Goal: Information Seeking & Learning: Learn about a topic

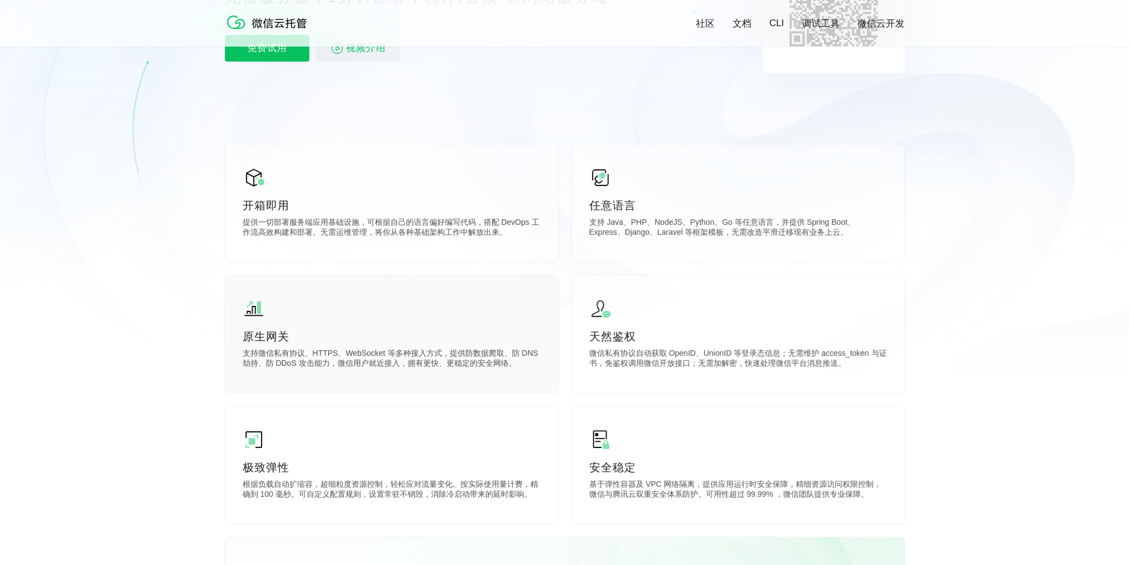
scroll to position [0, 1974]
drag, startPoint x: 460, startPoint y: 354, endPoint x: 475, endPoint y: 353, distance: 15.0
click at [475, 353] on p "支持微信私有协议、HTTPS、WebSocket 等多种接入方式，提供防数据爬取、防 DNS 劫持、防 DDoS 攻击能力，微信用户就近接入，拥有更快、更稳定…" at bounding box center [392, 360] width 298 height 22
click at [512, 355] on p "支持微信私有协议、HTTPS、WebSocket 等多种接入方式，提供防数据爬取、防 DNS 劫持、防 DDoS 攻击能力，微信用户就近接入，拥有更快、更稳定…" at bounding box center [392, 360] width 298 height 22
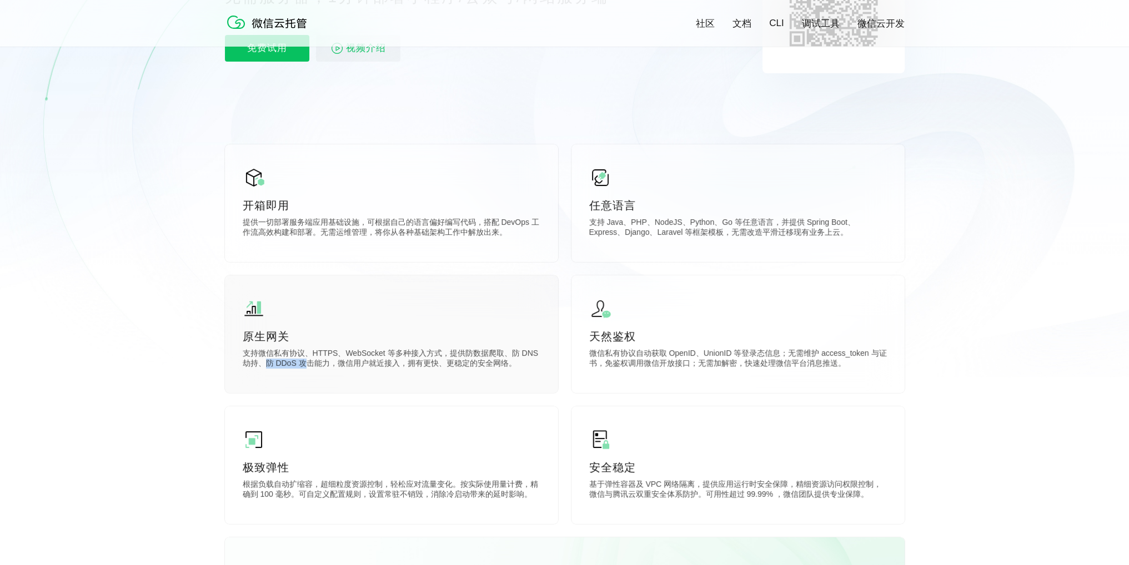
drag, startPoint x: 267, startPoint y: 369, endPoint x: 321, endPoint y: 365, distance: 54.5
click at [311, 367] on p "支持微信私有协议、HTTPS、WebSocket 等多种接入方式，提供防数据爬取、防 DNS 劫持、防 DDoS 攻击能力，微信用户就近接入，拥有更快、更稳定…" at bounding box center [392, 360] width 298 height 22
drag, startPoint x: 361, startPoint y: 363, endPoint x: 402, endPoint y: 364, distance: 40.5
click at [387, 363] on p "支持微信私有协议、HTTPS、WebSocket 等多种接入方式，提供防数据爬取、防 DNS 劫持、防 DDoS 攻击能力，微信用户就近接入，拥有更快、更稳定…" at bounding box center [392, 360] width 298 height 22
drag, startPoint x: 417, startPoint y: 365, endPoint x: 425, endPoint y: 366, distance: 8.3
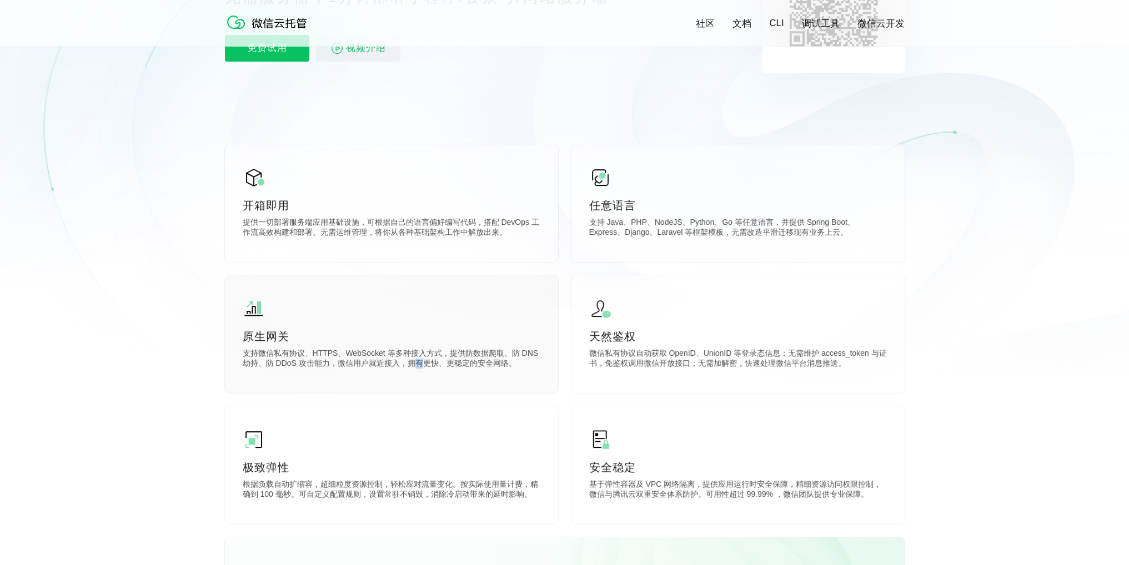
click at [425, 366] on p "支持微信私有协议、HTTPS、WebSocket 等多种接入方式，提供防数据爬取、防 DNS 劫持、防 DDoS 攻击能力，微信用户就近接入，拥有更快、更稳定…" at bounding box center [392, 360] width 298 height 22
drag, startPoint x: 466, startPoint y: 368, endPoint x: 482, endPoint y: 368, distance: 15.5
click at [480, 368] on p "支持微信私有协议、HTTPS、WebSocket 等多种接入方式，提供防数据爬取、防 DNS 劫持、防 DDoS 攻击能力，微信用户就近接入，拥有更快、更稳定…" at bounding box center [392, 360] width 298 height 22
click at [518, 370] on p "支持微信私有协议、HTTPS、WebSocket 等多种接入方式，提供防数据爬取、防 DNS 劫持、防 DDoS 攻击能力，微信用户就近接入，拥有更快、更稳定…" at bounding box center [392, 360] width 298 height 22
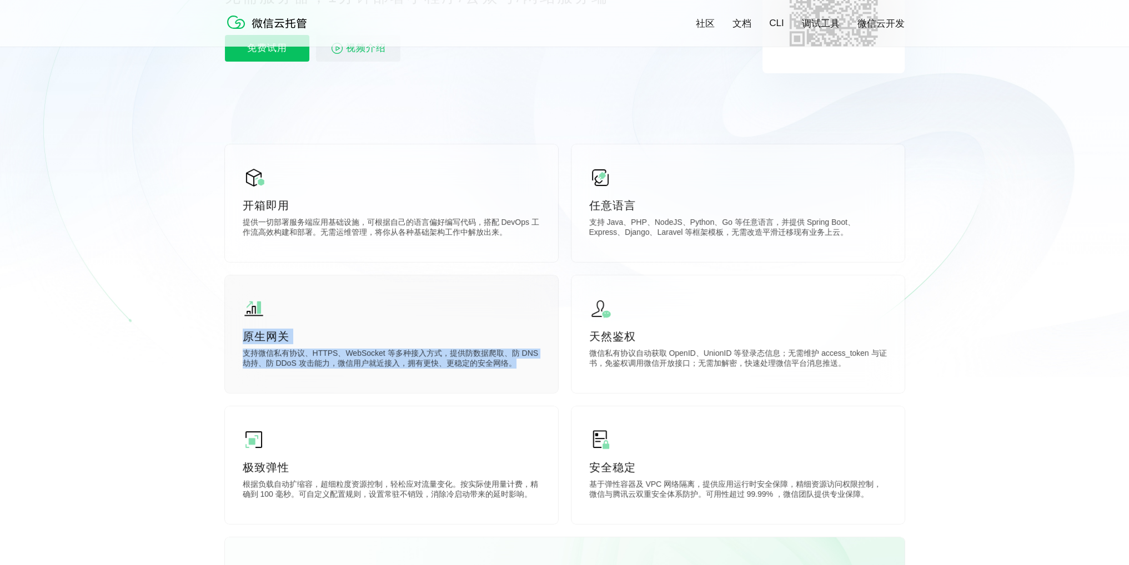
drag, startPoint x: 526, startPoint y: 368, endPoint x: 226, endPoint y: 340, distance: 301.6
click at [226, 340] on div "原生网关 支持微信私有协议、HTTPS、WebSocket 等多种接入方式，提供防数据爬取、防 DNS 劫持、防 DDoS 攻击能力，微信用户就近接入，拥有更…" at bounding box center [391, 334] width 333 height 118
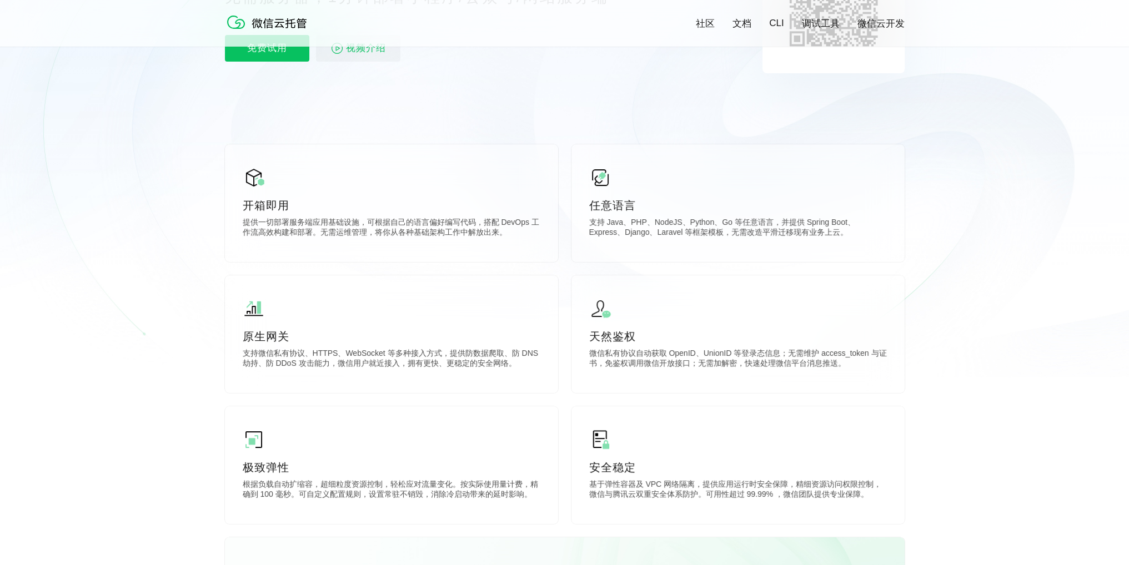
click at [189, 363] on icon at bounding box center [565, 78] width 1066 height 600
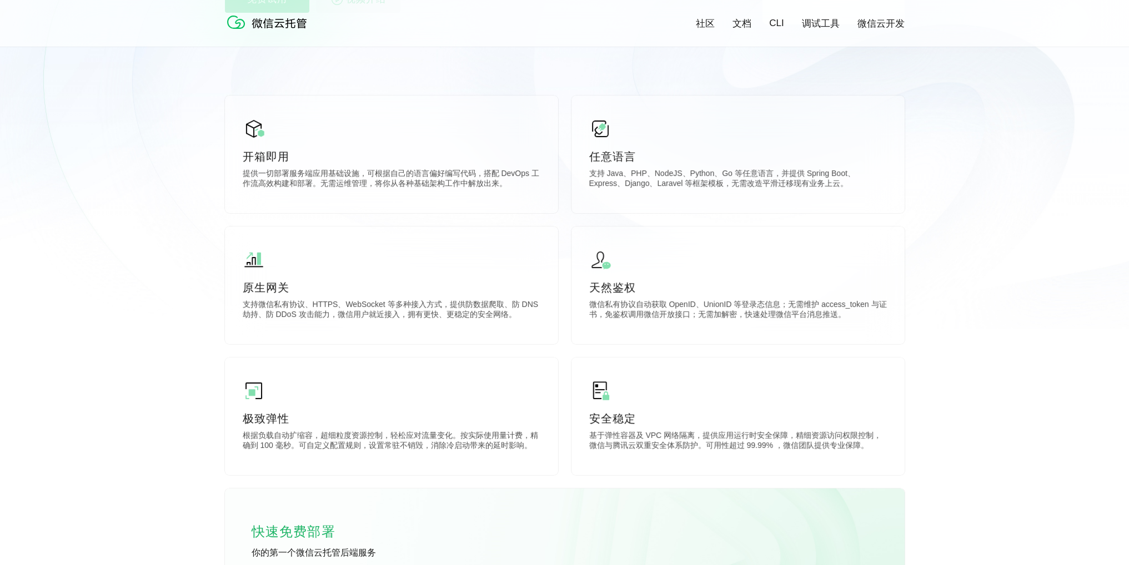
scroll to position [278, 0]
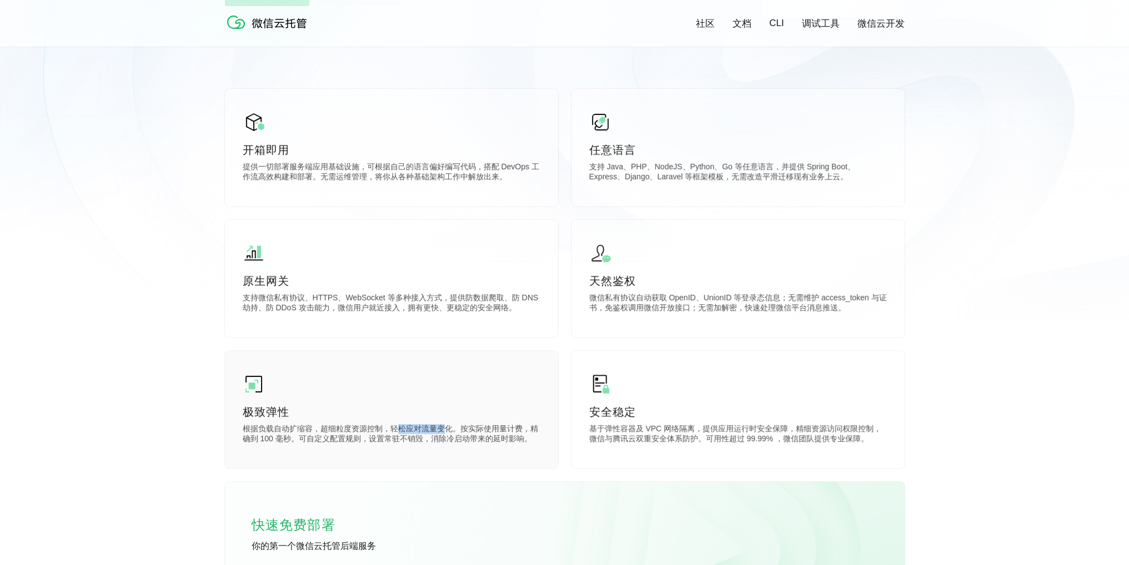
drag, startPoint x: 406, startPoint y: 427, endPoint x: 451, endPoint y: 426, distance: 45.0
click at [449, 426] on p "根据负载自动扩缩容，超细粒度资源控制，轻松应对流量变化。按实际使用量计费，精确到 100 毫秒。可自定义配置规则，设置常驻不销毁，消除冷启动带来的延时影响。" at bounding box center [392, 435] width 298 height 22
click at [545, 433] on div "极致弹性 根据负载自动扩缩容，超细粒度资源控制，轻松应对流量变化。按实际使用量计费，精确到 100 毫秒。可自定义配置规则，设置常驻不销毁，消除冷启动带来的延…" at bounding box center [391, 410] width 333 height 118
drag, startPoint x: 256, startPoint y: 444, endPoint x: 276, endPoint y: 444, distance: 20.0
click at [275, 444] on p "根据负载自动扩缩容，超细粒度资源控制，轻松应对流量变化。按实际使用量计费，精确到 100 毫秒。可自定义配置规则，设置常驻不销毁，消除冷启动带来的延时影响。" at bounding box center [392, 435] width 298 height 22
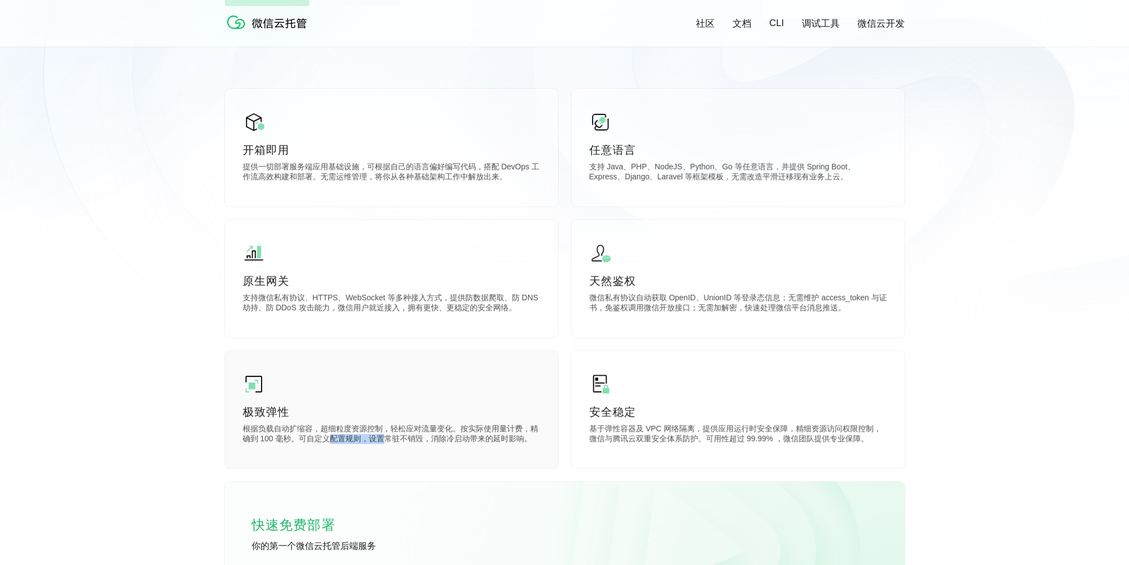
drag, startPoint x: 341, startPoint y: 445, endPoint x: 424, endPoint y: 442, distance: 83.3
click at [394, 441] on p "根据负载自动扩缩容，超细粒度资源控制，轻松应对流量变化。按实际使用量计费，精确到 100 毫秒。可自定义配置规则，设置常驻不销毁，消除冷启动带来的延时影响。" at bounding box center [392, 435] width 298 height 22
drag, startPoint x: 477, startPoint y: 442, endPoint x: 491, endPoint y: 442, distance: 13.9
click at [491, 442] on p "根据负载自动扩缩容，超细粒度资源控制，轻松应对流量变化。按实际使用量计费，精确到 100 毫秒。可自定义配置规则，设置常驻不销毁，消除冷启动带来的延时影响。" at bounding box center [392, 435] width 298 height 22
click at [389, 449] on div "极致弹性 根据负载自动扩缩容，超细粒度资源控制，轻松应对流量变化。按实际使用量计费，精确到 100 毫秒。可自定义配置规则，设置常驻不销毁，消除冷启动带来的延…" at bounding box center [391, 410] width 333 height 118
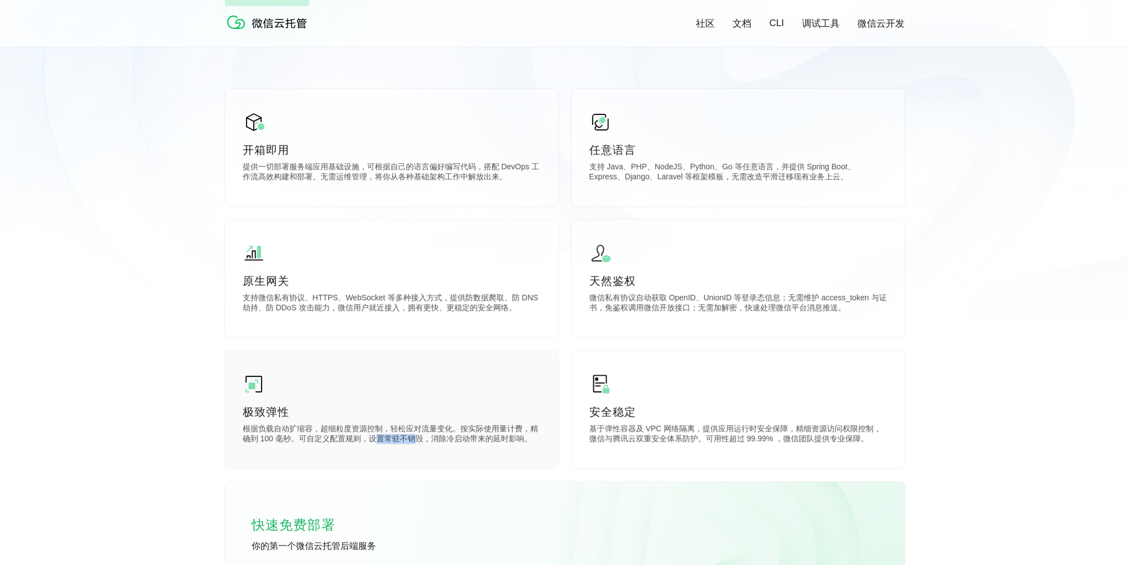
drag, startPoint x: 376, startPoint y: 443, endPoint x: 415, endPoint y: 444, distance: 39.4
click at [414, 444] on p "根据负载自动扩缩容，超细粒度资源控制，轻松应对流量变化。按实际使用量计费，精确到 100 毫秒。可自定义配置规则，设置常驻不销毁，消除冷启动带来的延时影响。" at bounding box center [392, 435] width 298 height 22
drag, startPoint x: 480, startPoint y: 448, endPoint x: 496, endPoint y: 446, distance: 16.2
click at [495, 446] on p "根据负载自动扩缩容，超细粒度资源控制，轻松应对流量变化。按实际使用量计费，精确到 100 毫秒。可自定义配置规则，设置常驻不销毁，消除冷启动带来的延时影响。" at bounding box center [392, 435] width 298 height 22
click at [404, 454] on div "极致弹性 根据负载自动扩缩容，超细粒度资源控制，轻松应对流量变化。按实际使用量计费，精确到 100 毫秒。可自定义配置规则，设置常驻不销毁，消除冷启动带来的延…" at bounding box center [391, 410] width 333 height 118
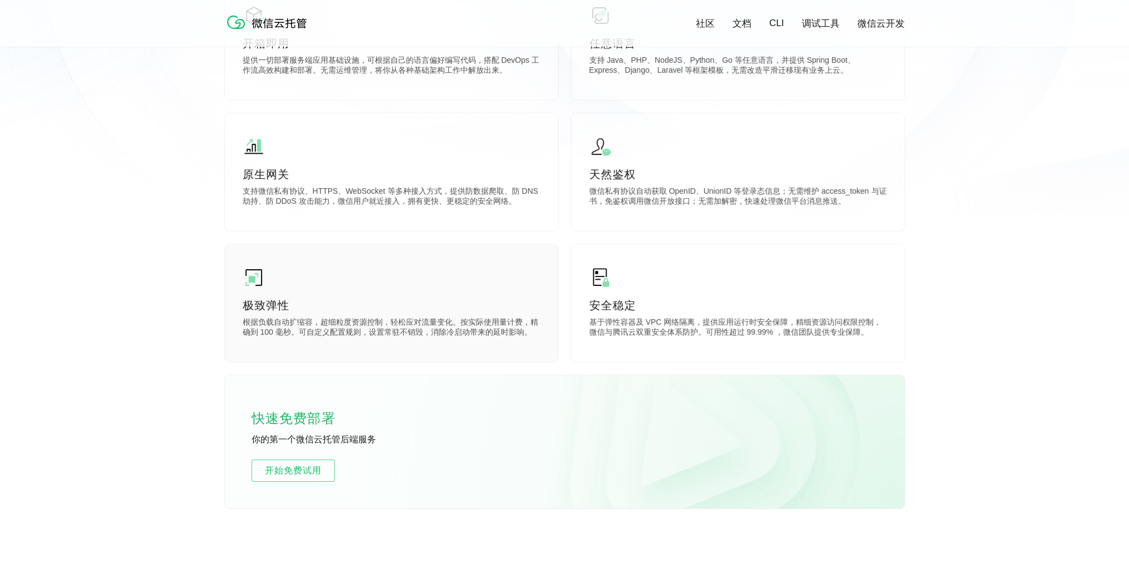
scroll to position [389, 0]
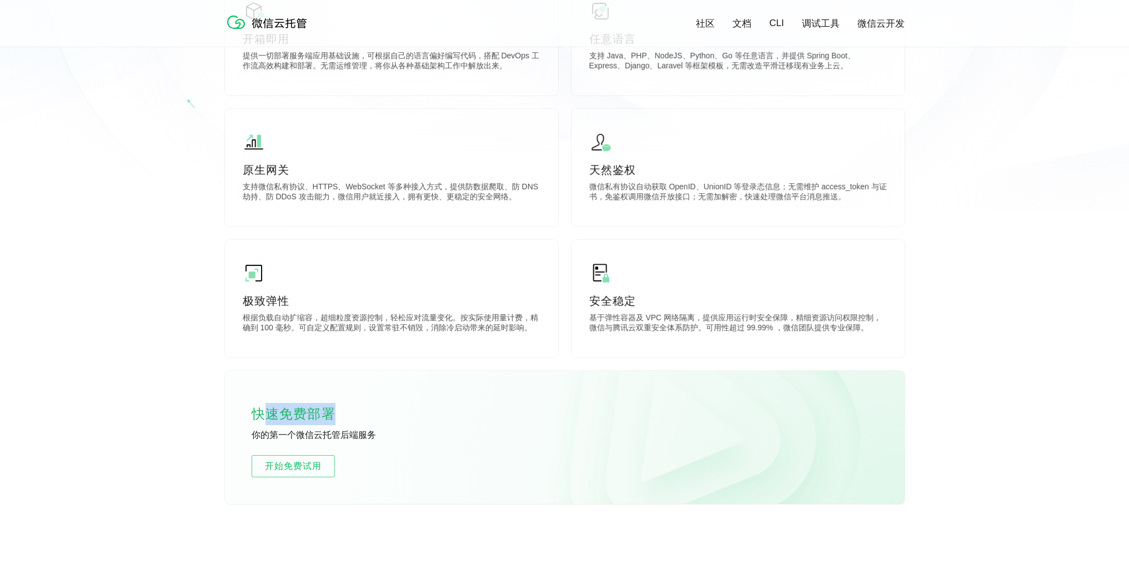
drag, startPoint x: 260, startPoint y: 414, endPoint x: 348, endPoint y: 423, distance: 88.2
click at [348, 423] on p "快速免费部署" at bounding box center [306, 414] width 111 height 22
click at [162, 424] on div "社区 文档 CLI 调试工具 微信云开发 All on Serverless. 无需服务器，1分钟部署小程序/公众号/网站服务端 免费试用 视频介绍 扫码登录…" at bounding box center [564, 102] width 1129 height 982
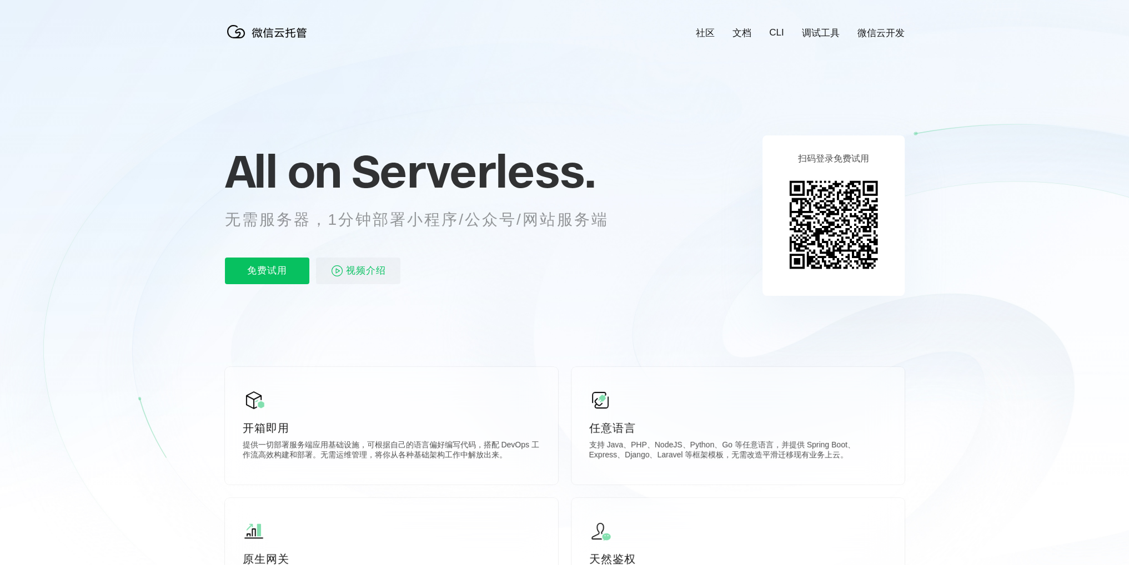
scroll to position [0, 0]
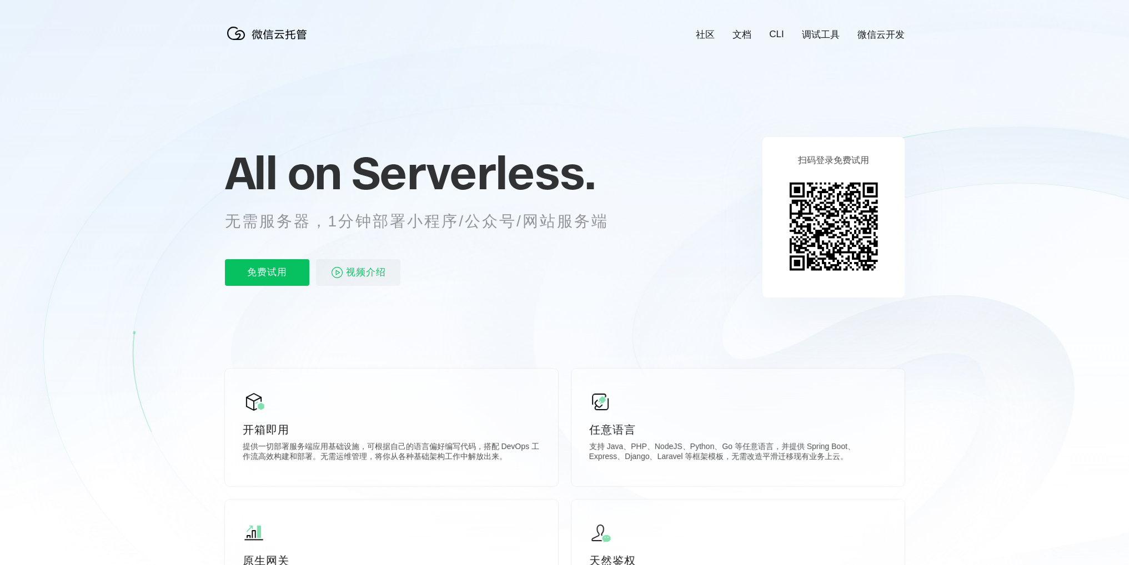
click at [743, 40] on link "文档" at bounding box center [741, 34] width 19 height 13
